Goal: Transaction & Acquisition: Purchase product/service

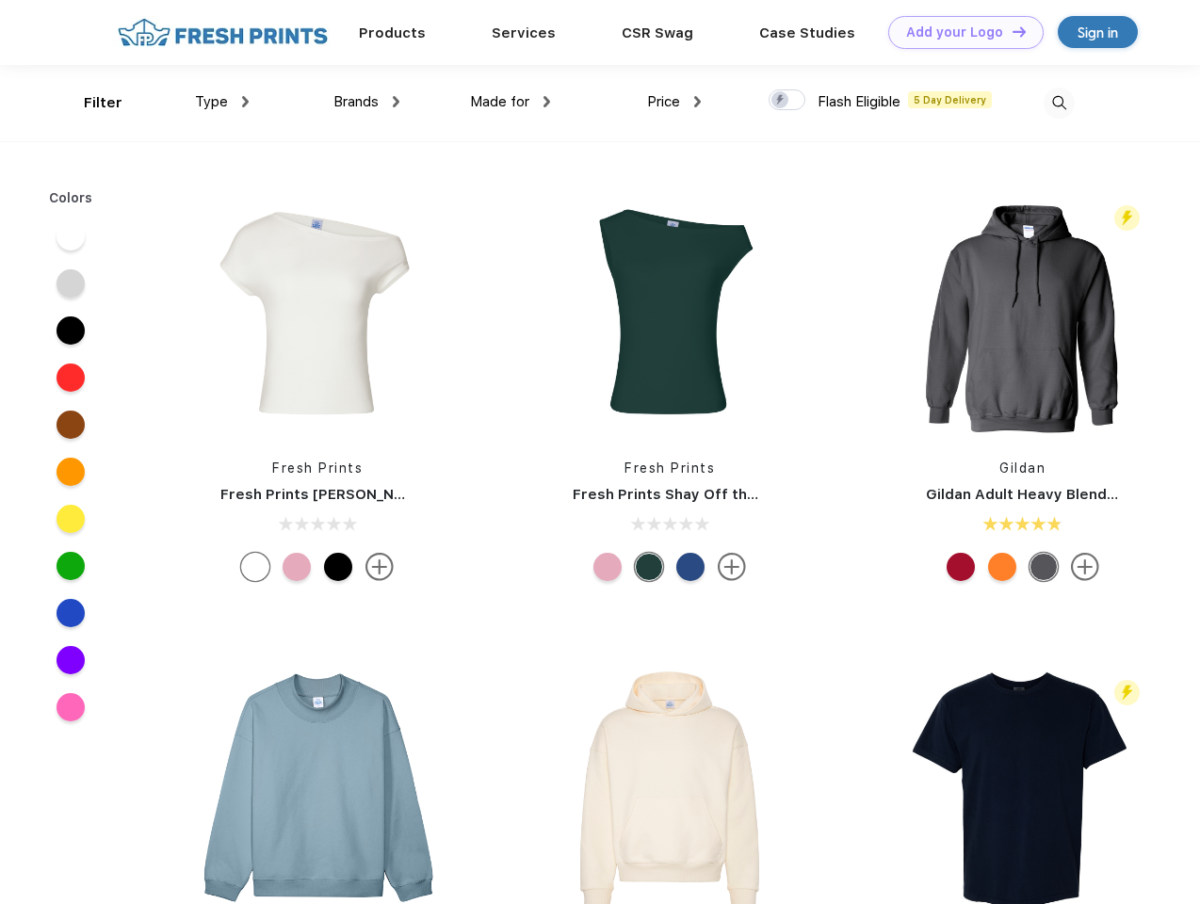
scroll to position [1, 0]
click at [959, 32] on link "Add your Logo Design Tool" at bounding box center [965, 32] width 155 height 33
click at [0, 0] on div "Design Tool" at bounding box center [0, 0] width 0 height 0
click at [1011, 31] on link "Add your Logo Design Tool" at bounding box center [965, 32] width 155 height 33
click at [90, 103] on div "Filter" at bounding box center [103, 103] width 39 height 22
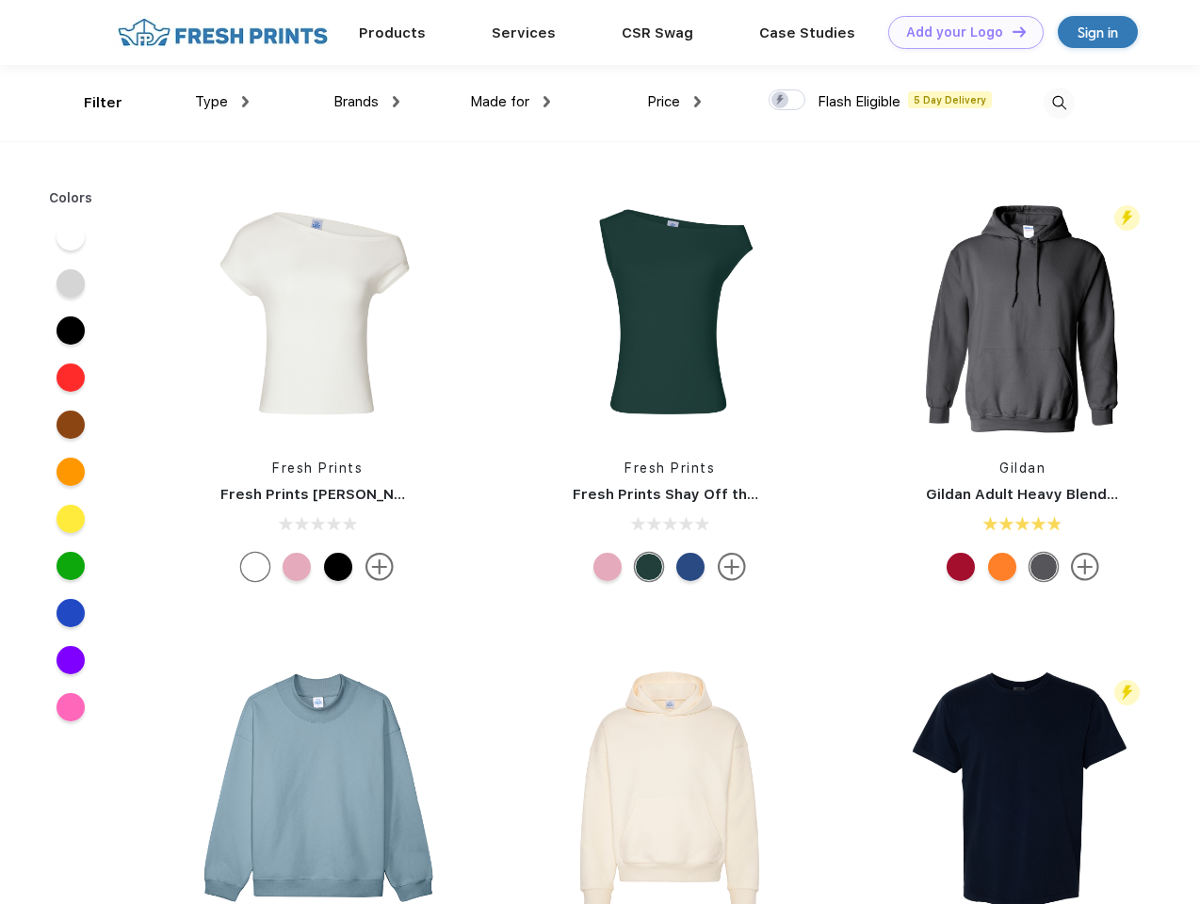
click at [222, 102] on span "Type" at bounding box center [211, 101] width 33 height 17
click at [366, 102] on span "Brands" at bounding box center [355, 101] width 45 height 17
click at [510, 102] on span "Made for" at bounding box center [499, 101] width 59 height 17
click at [674, 102] on span "Price" at bounding box center [663, 101] width 33 height 17
click at [787, 101] on div at bounding box center [786, 99] width 37 height 21
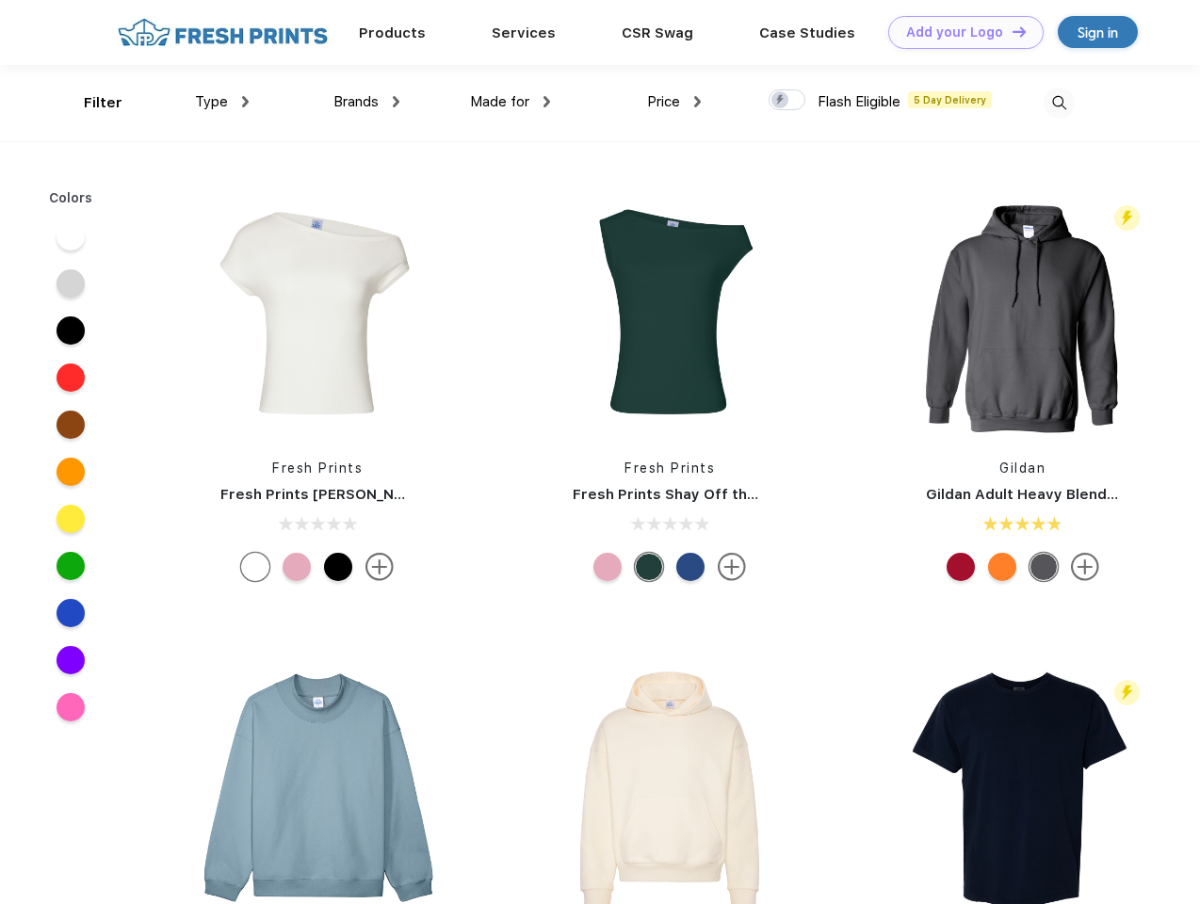
click at [781, 101] on input "checkbox" at bounding box center [774, 95] width 12 height 12
click at [1059, 103] on img at bounding box center [1058, 103] width 31 height 31
